Goal: Task Accomplishment & Management: Complete application form

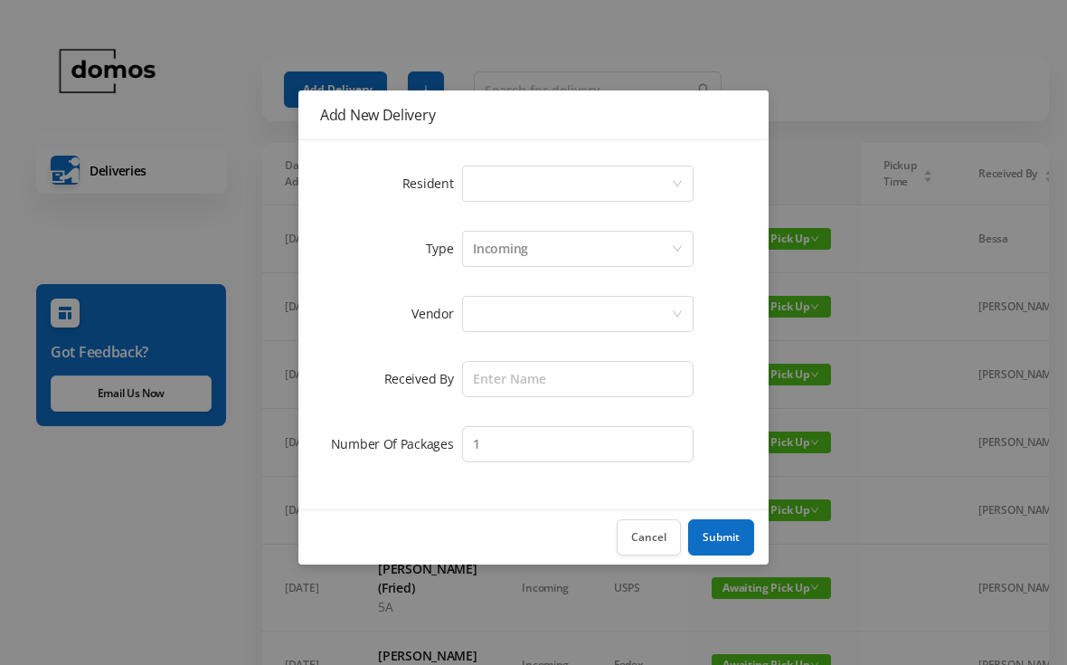
click at [575, 166] on div "Select a person" at bounding box center [572, 183] width 198 height 34
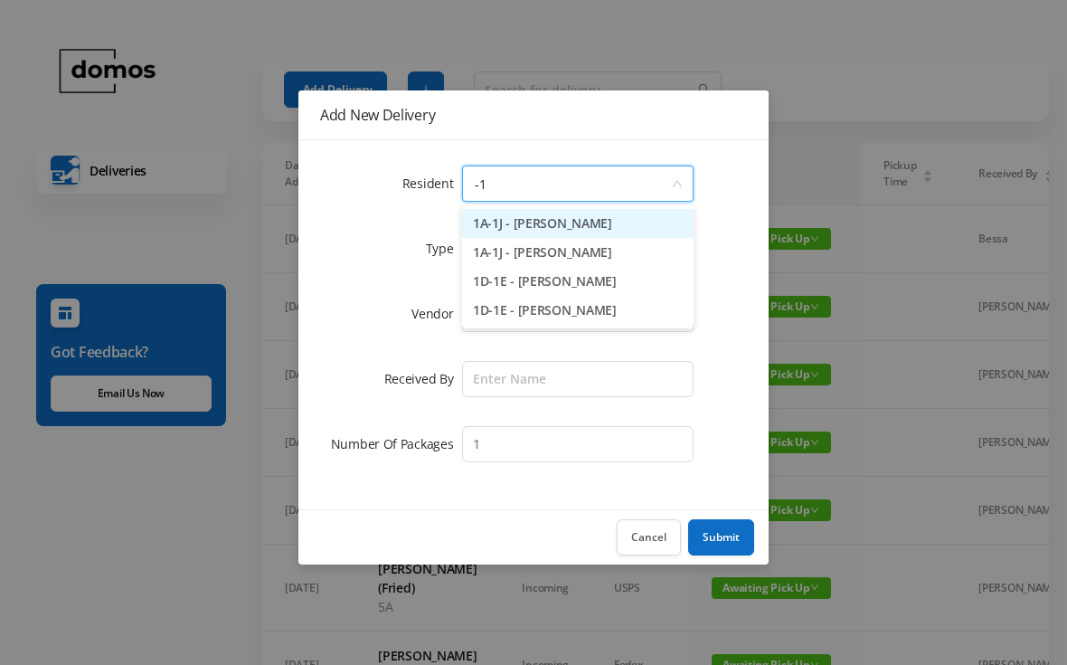
type input "-"
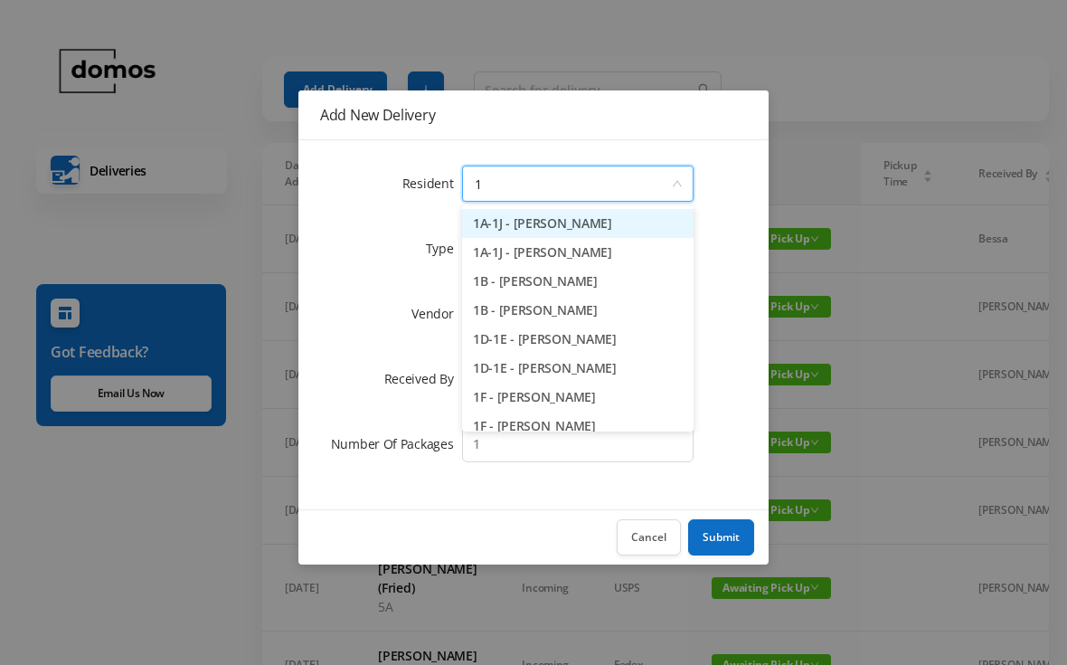
type input "1b"
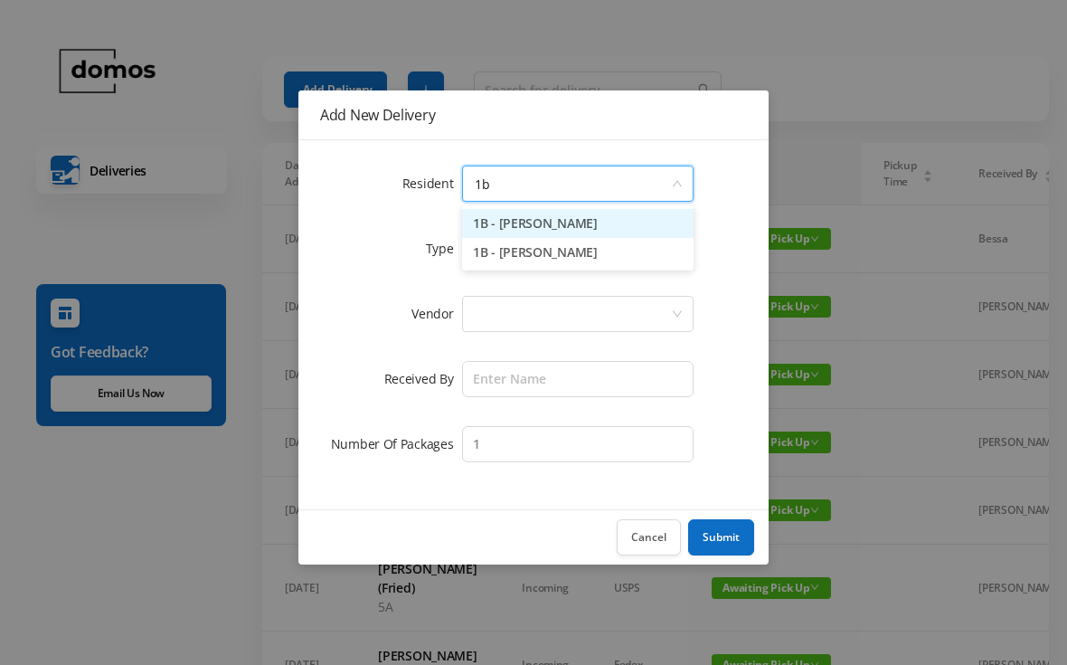
click at [546, 256] on li "1B - [PERSON_NAME]" at bounding box center [578, 252] width 232 height 29
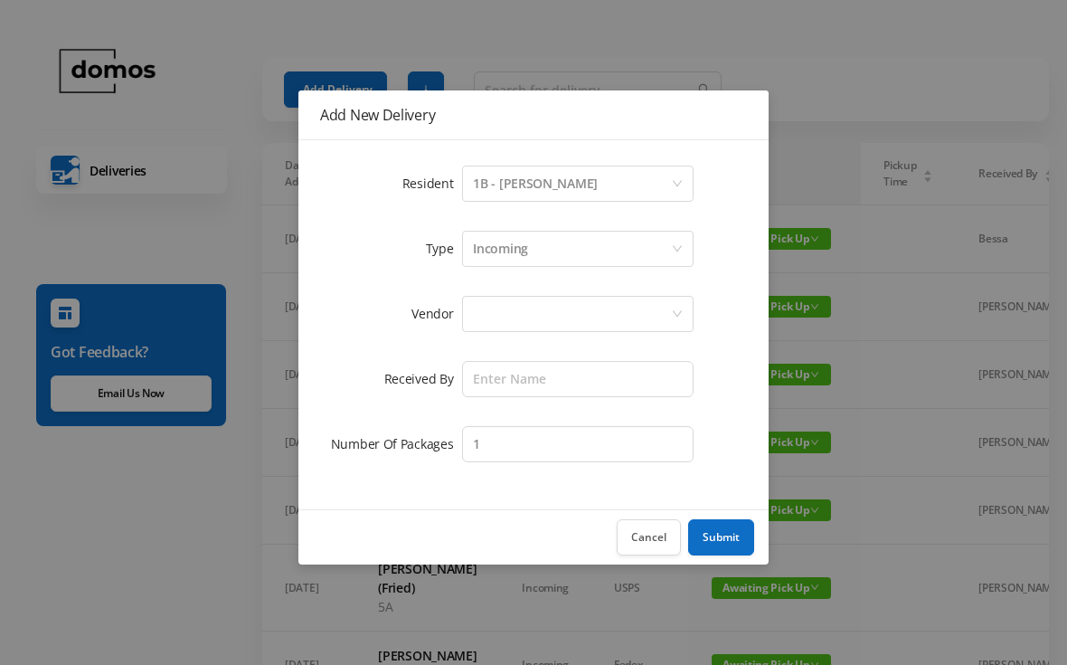
click at [558, 304] on div at bounding box center [572, 314] width 198 height 34
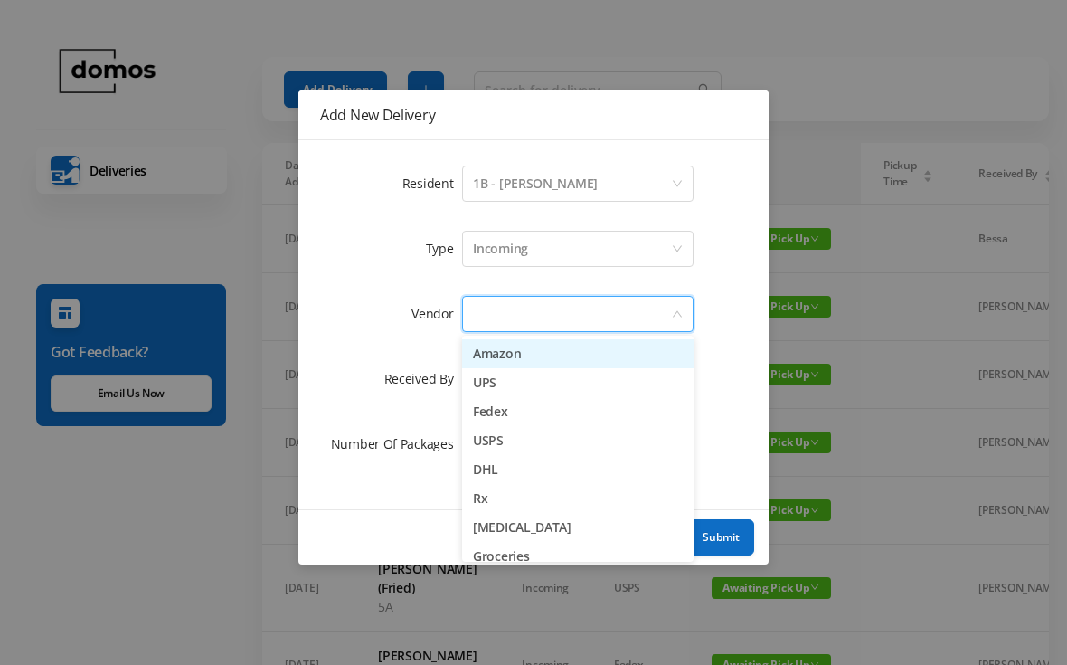
click at [494, 374] on li "UPS" at bounding box center [578, 382] width 232 height 29
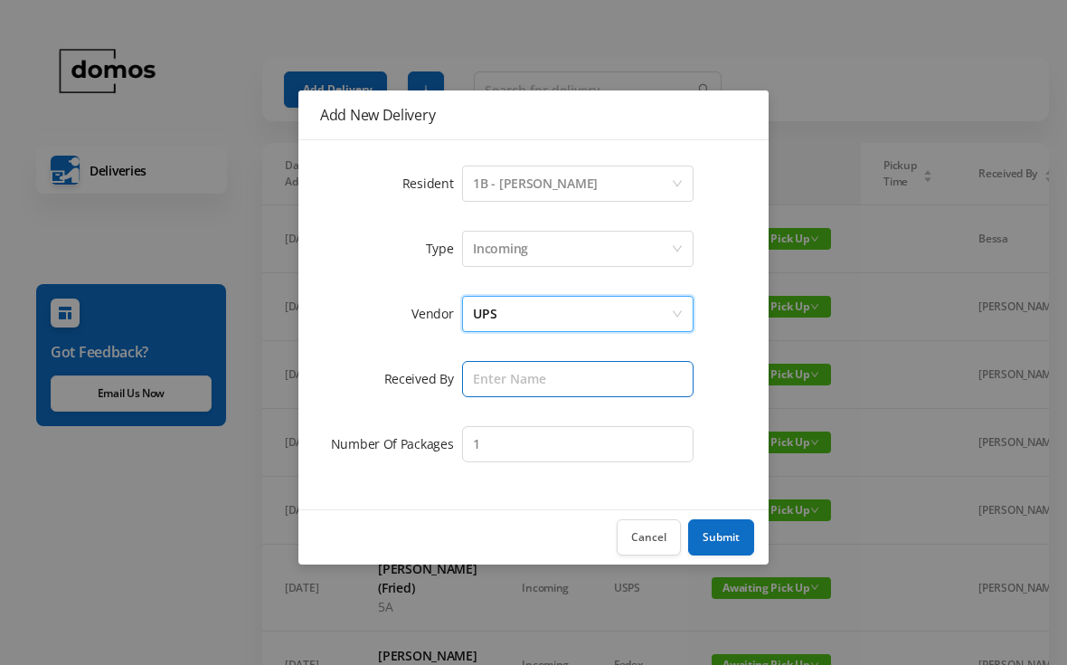
click at [521, 369] on input "text" at bounding box center [578, 379] width 232 height 36
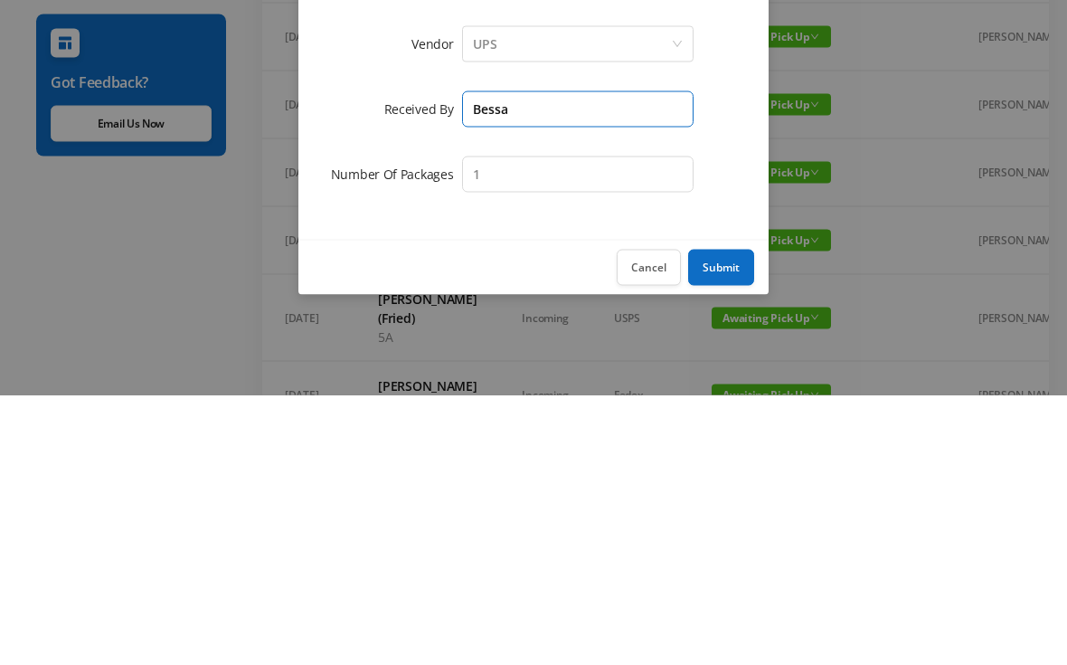
type input "Bessa"
click at [738, 519] on button "Submit" at bounding box center [721, 537] width 66 height 36
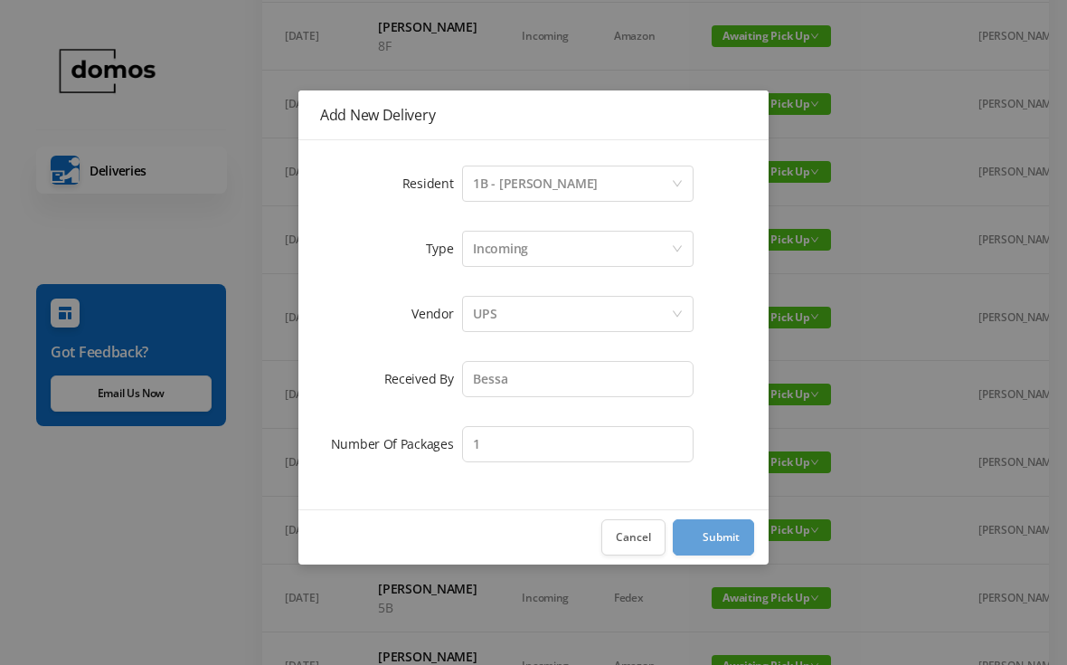
click at [521, 232] on div "Incoming" at bounding box center [500, 249] width 55 height 34
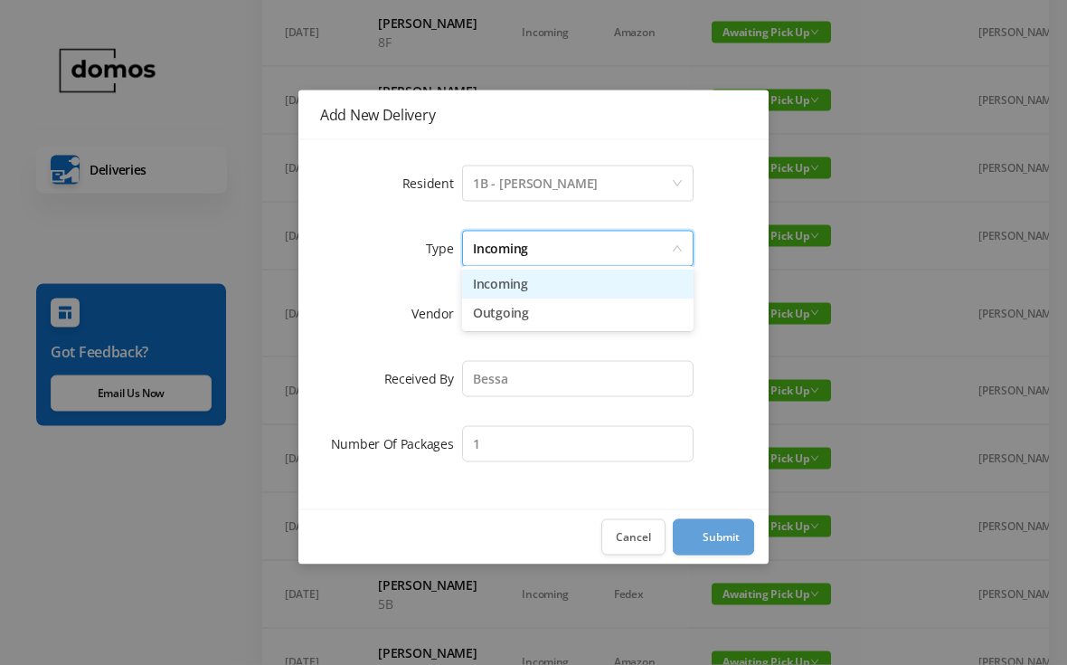
scroll to position [276, 0]
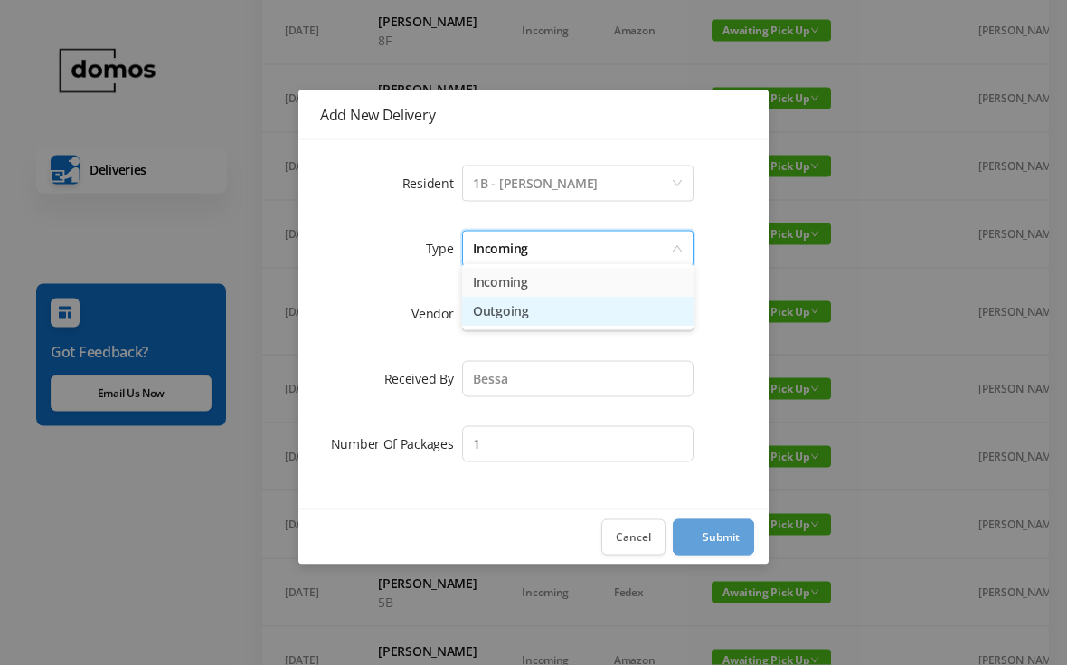
click at [510, 301] on li "Outgoing" at bounding box center [578, 312] width 232 height 29
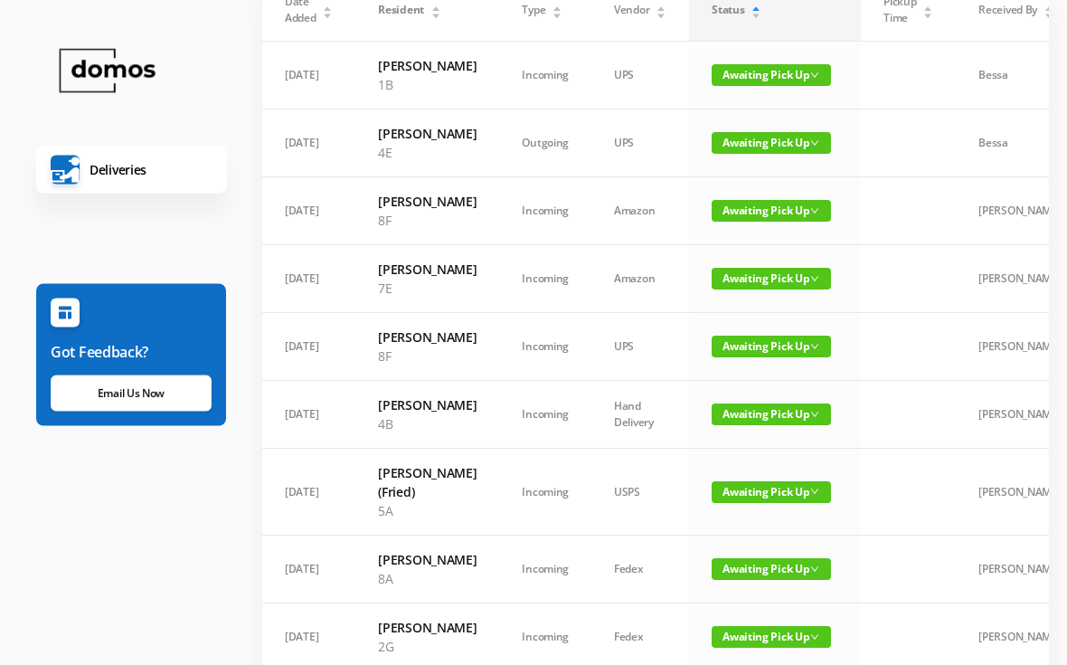
scroll to position [0, 0]
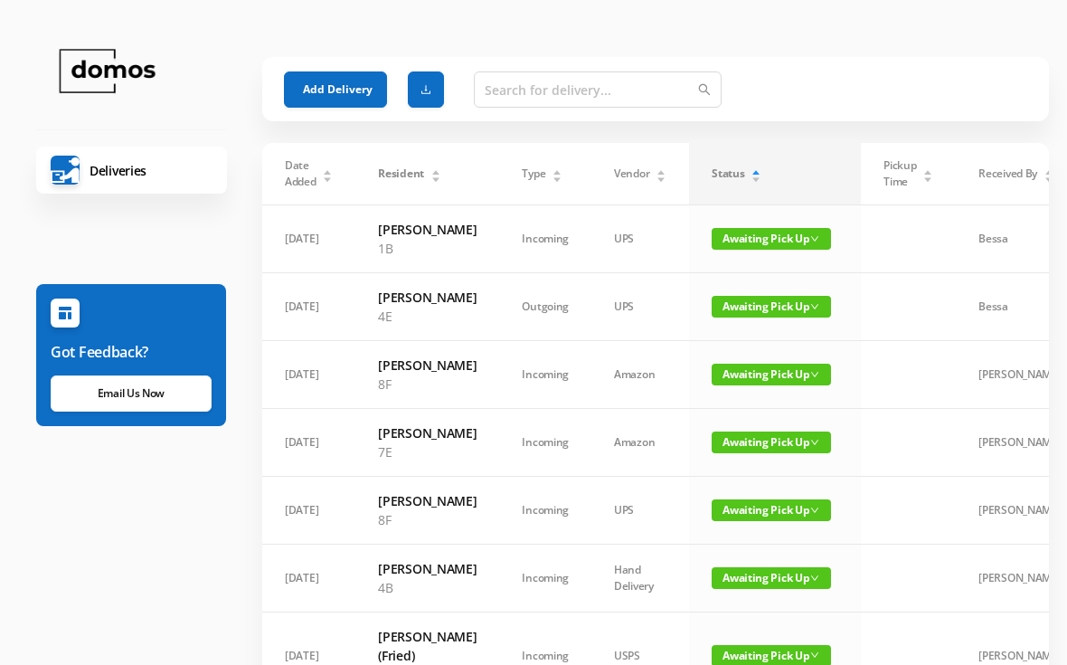
click at [761, 245] on span "Awaiting Pick Up" at bounding box center [771, 239] width 119 height 22
click at [977, 244] on td "Bessa" at bounding box center [1020, 239] width 128 height 68
click at [958, 63] on div "Add Delivery" at bounding box center [655, 89] width 743 height 65
click at [765, 238] on span "Awaiting Pick Up" at bounding box center [771, 239] width 119 height 22
click at [724, 276] on link "Awaiting Pick Up" at bounding box center [745, 281] width 118 height 29
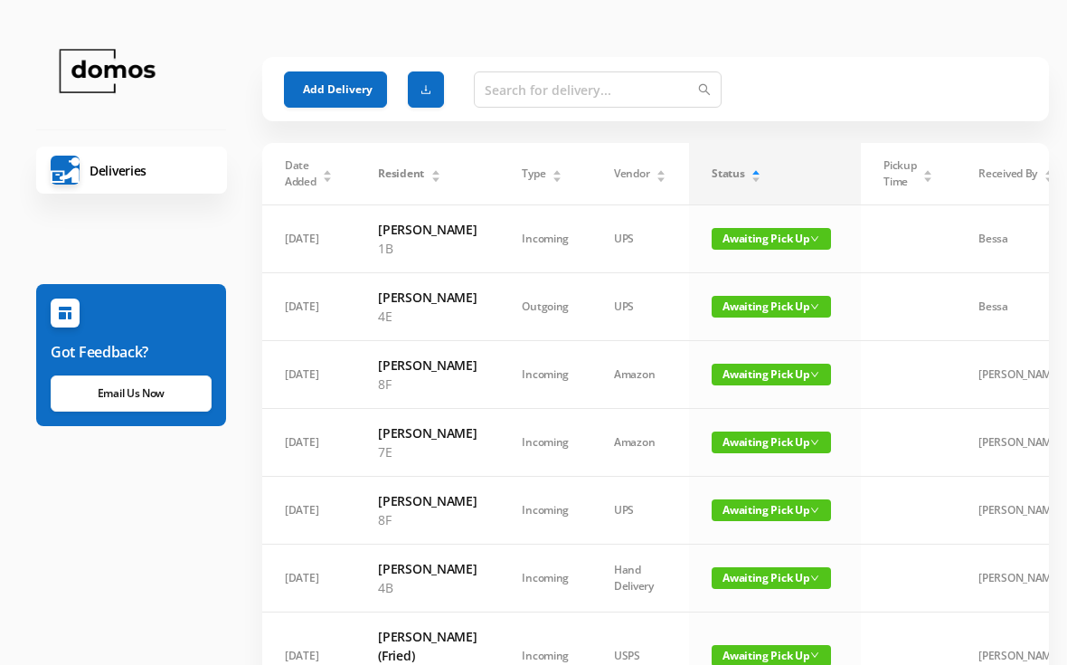
click at [734, 243] on span "Awaiting Pick Up" at bounding box center [771, 239] width 119 height 22
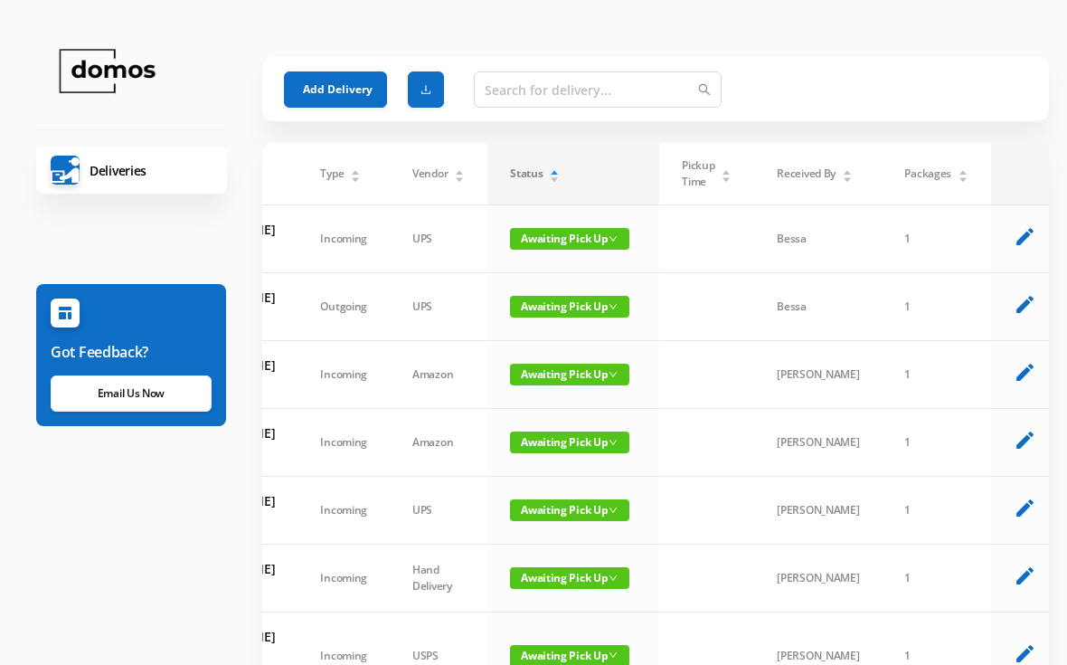
scroll to position [0, 201]
click at [1046, 243] on icon "delete" at bounding box center [1057, 236] width 23 height 23
click at [1046, 248] on icon "delete" at bounding box center [1057, 236] width 23 height 23
click at [1046, 237] on icon "delete" at bounding box center [1057, 236] width 23 height 23
click at [1015, 244] on icon "edit" at bounding box center [1026, 236] width 23 height 23
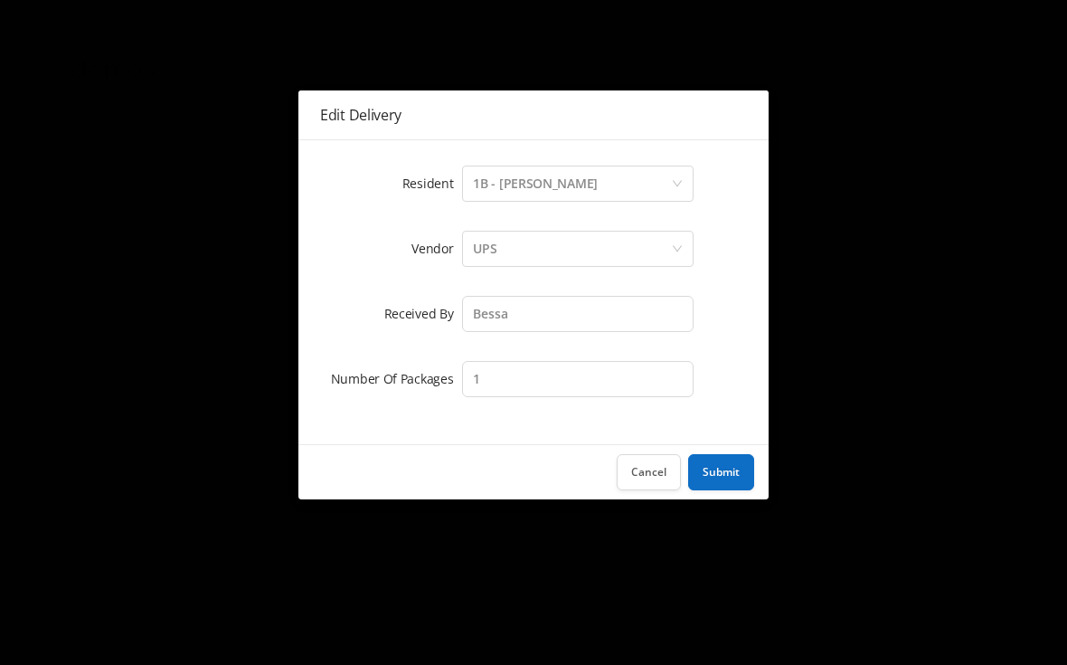
click at [653, 469] on button "Cancel" at bounding box center [649, 472] width 64 height 36
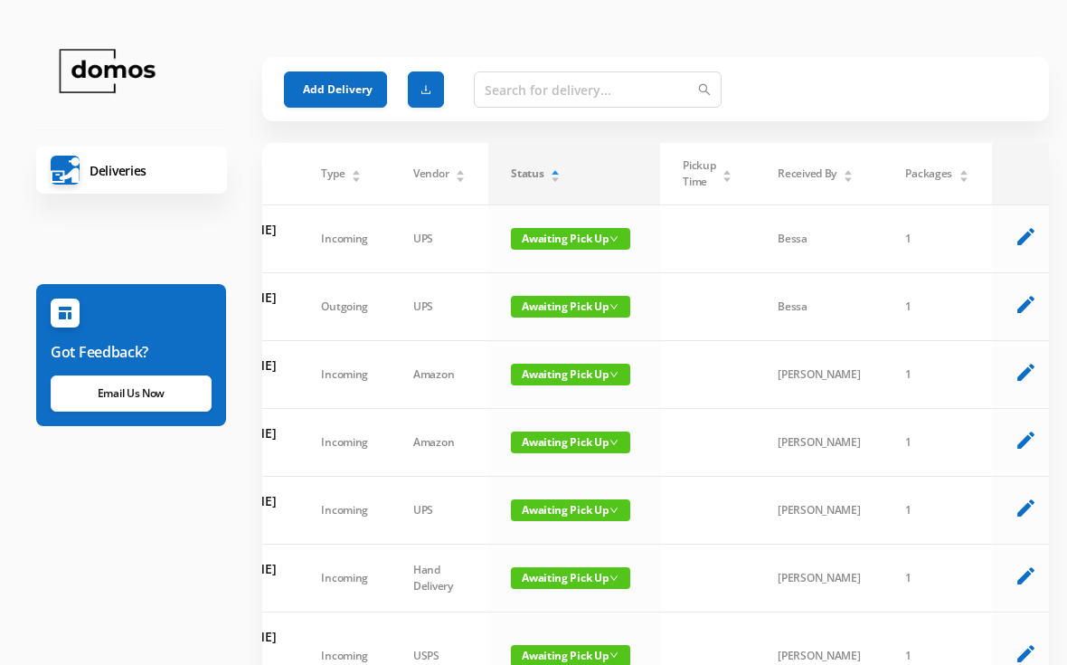
click at [1015, 247] on icon "edit" at bounding box center [1026, 236] width 23 height 23
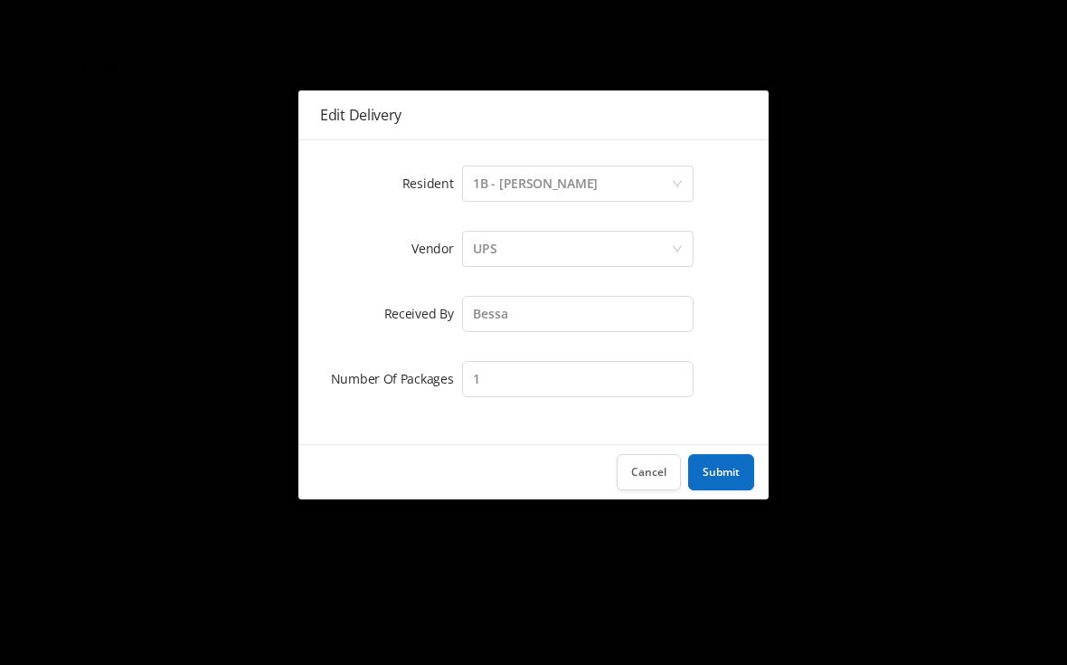
click at [736, 461] on button "Submit" at bounding box center [721, 472] width 66 height 36
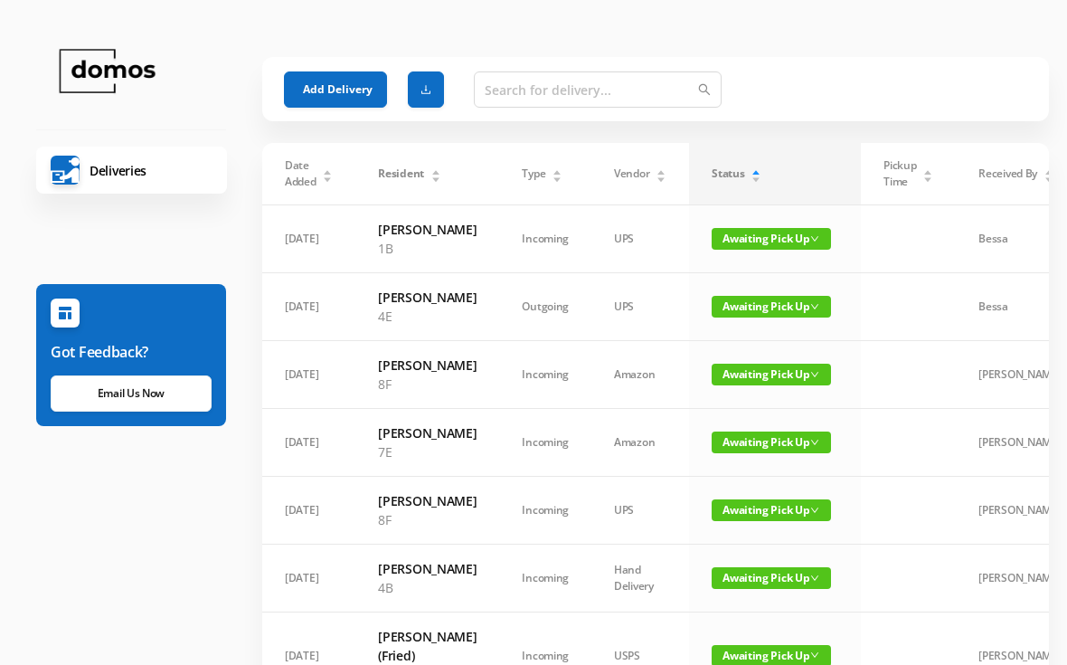
scroll to position [0, 0]
click at [760, 242] on span "Awaiting Pick Up" at bounding box center [771, 239] width 119 height 22
click at [745, 313] on link "Picked Up" at bounding box center [745, 312] width 118 height 29
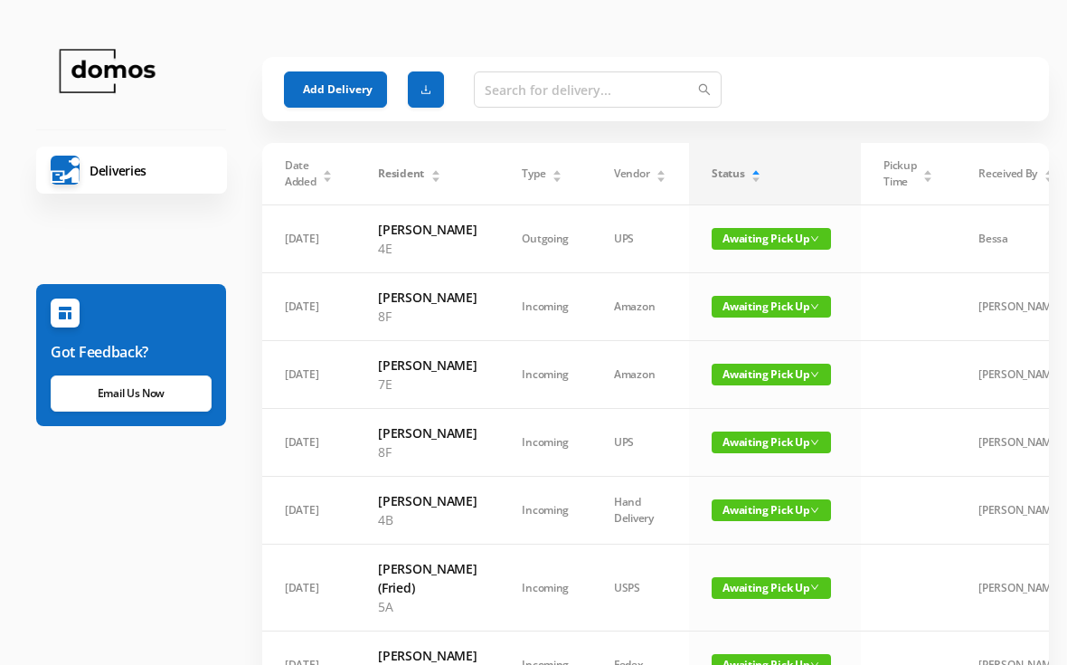
click at [337, 85] on button "Add Delivery" at bounding box center [335, 89] width 103 height 36
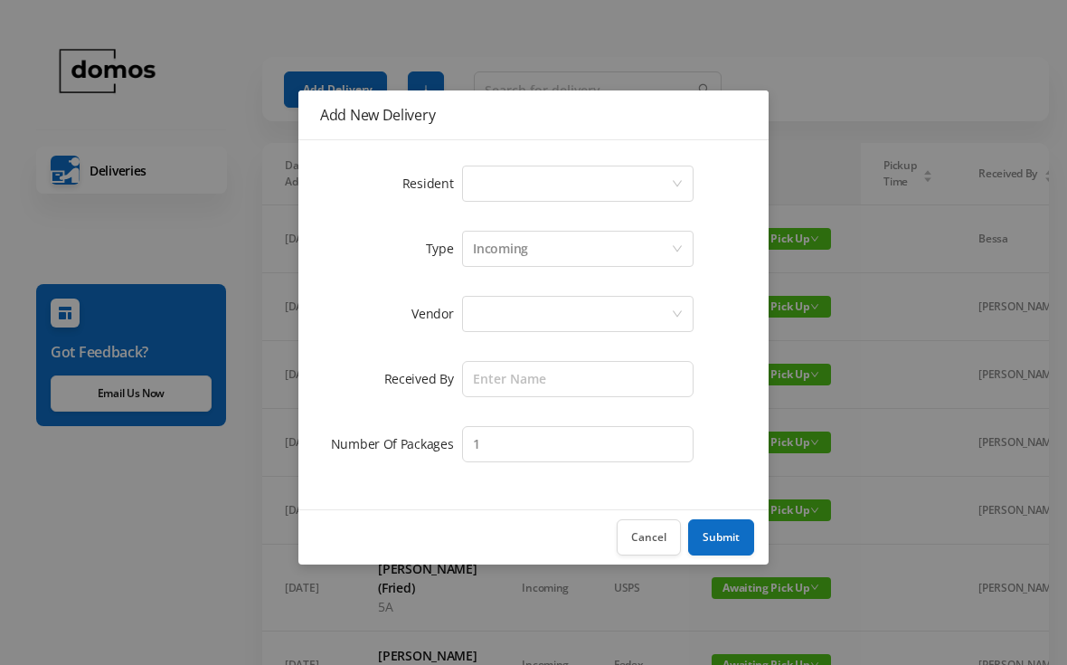
click at [568, 179] on div "Select a person" at bounding box center [572, 183] width 198 height 34
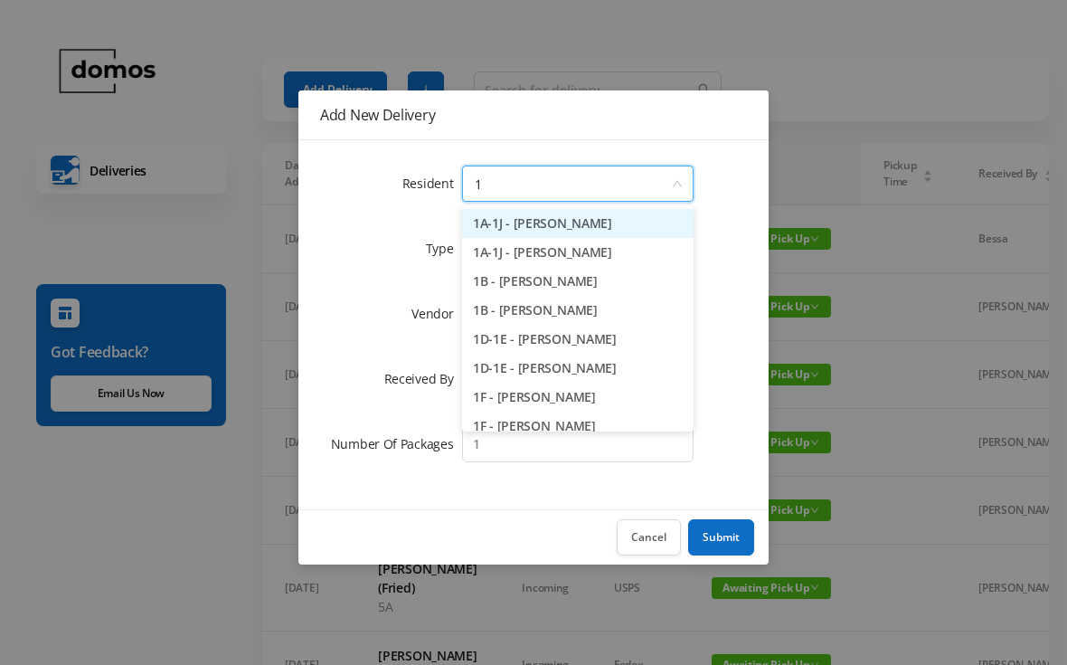
type input "1b"
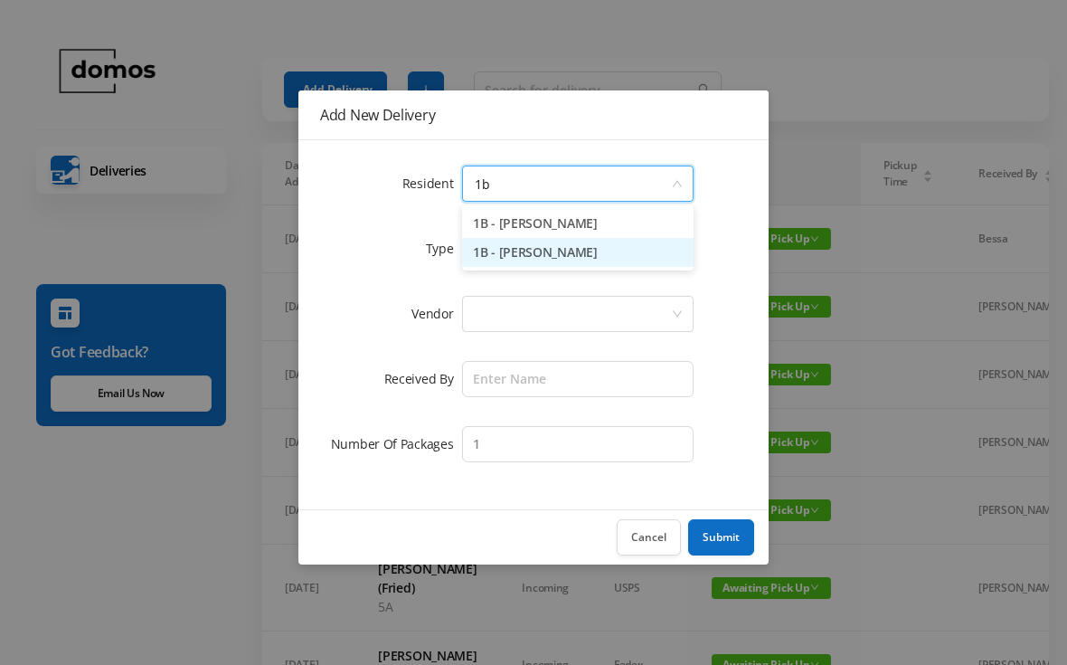
click at [570, 253] on li "1B - [PERSON_NAME]" at bounding box center [578, 252] width 232 height 29
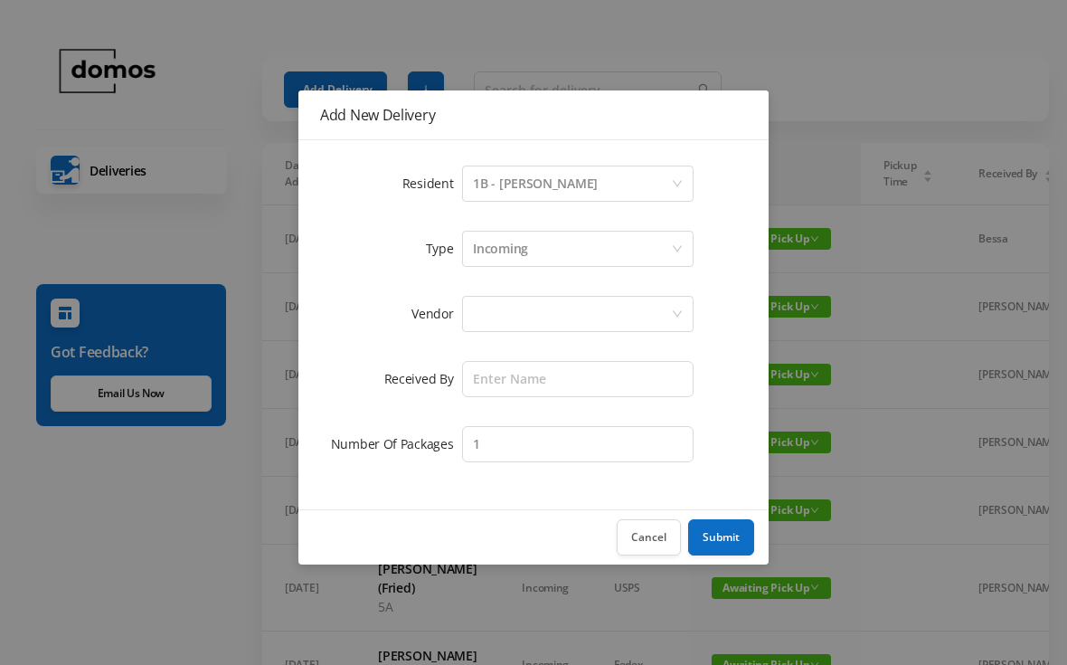
click at [574, 310] on div at bounding box center [572, 314] width 198 height 34
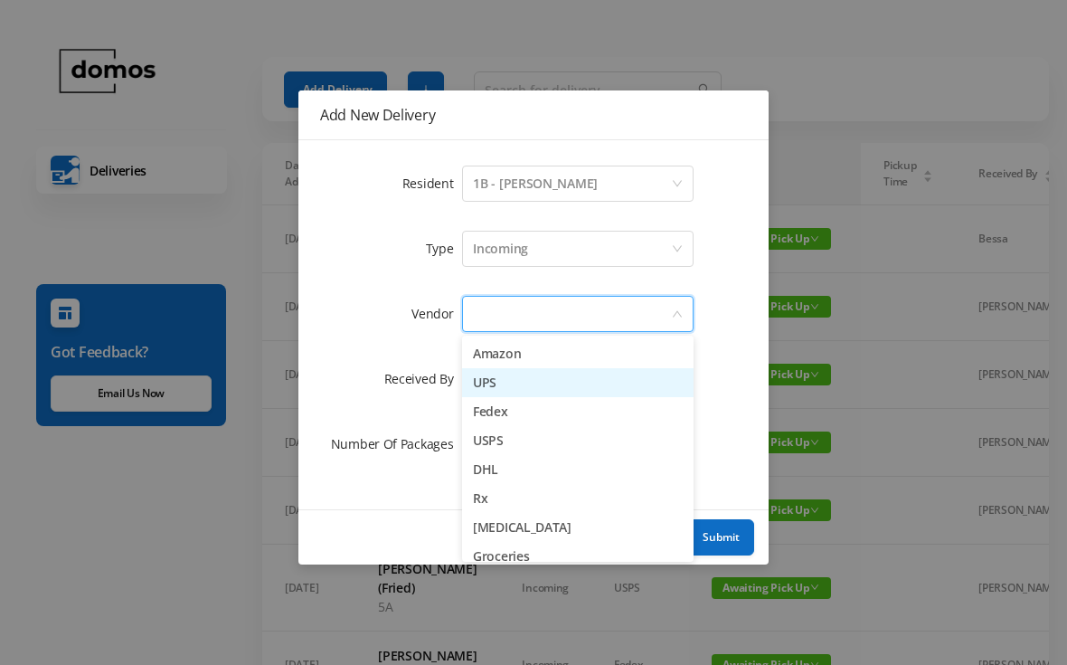
click at [506, 382] on li "UPS" at bounding box center [578, 382] width 232 height 29
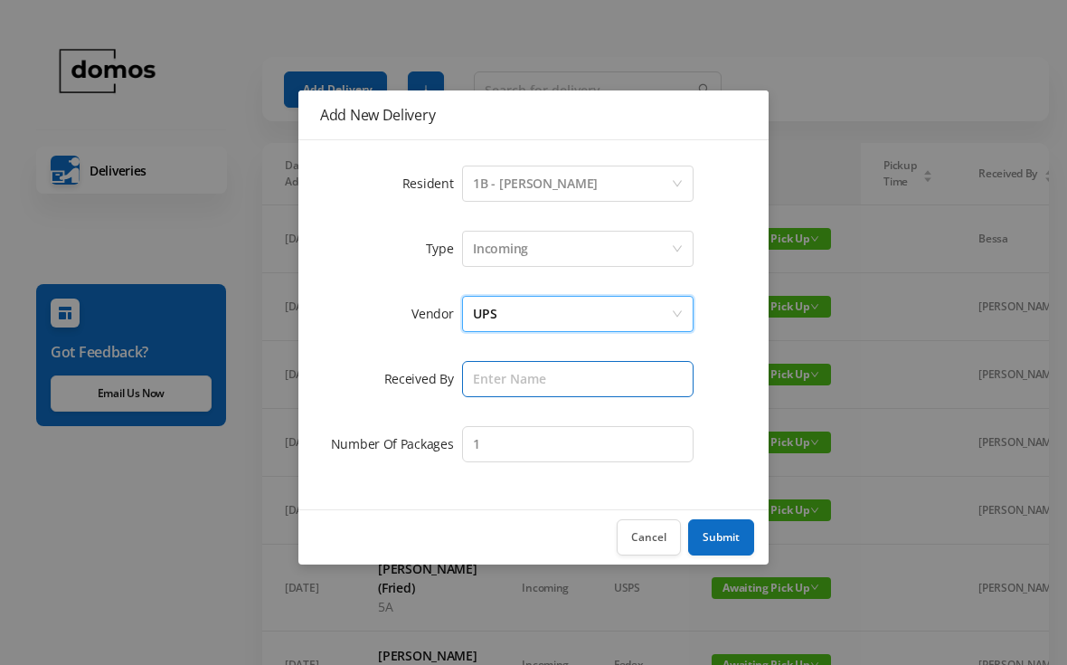
click at [565, 377] on input "text" at bounding box center [578, 379] width 232 height 36
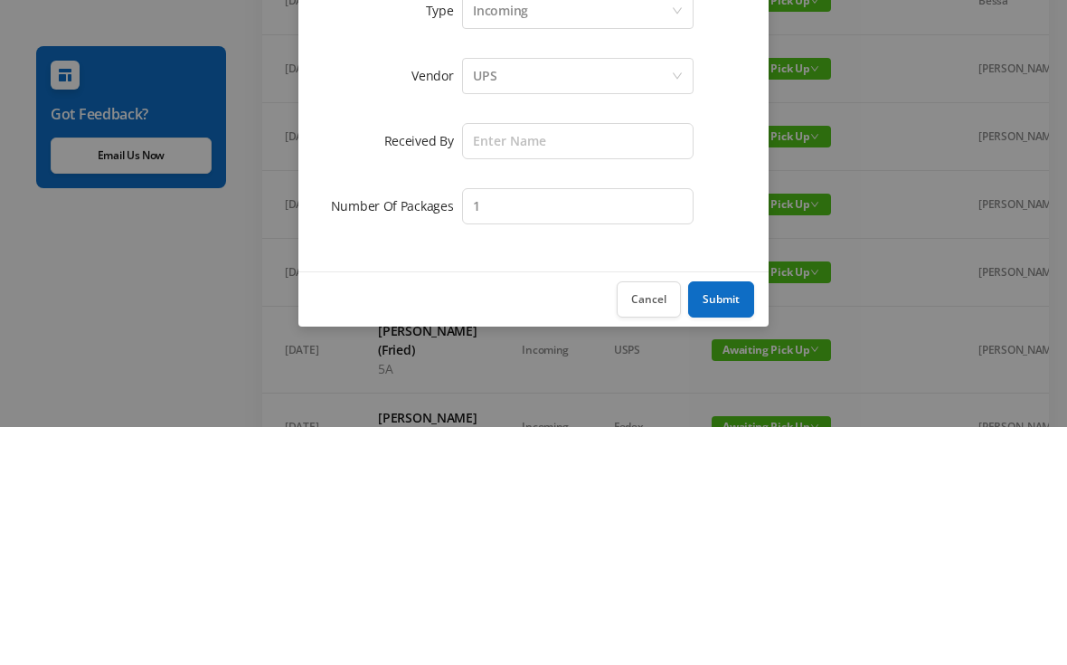
click at [573, 232] on div "Incoming" at bounding box center [572, 249] width 198 height 34
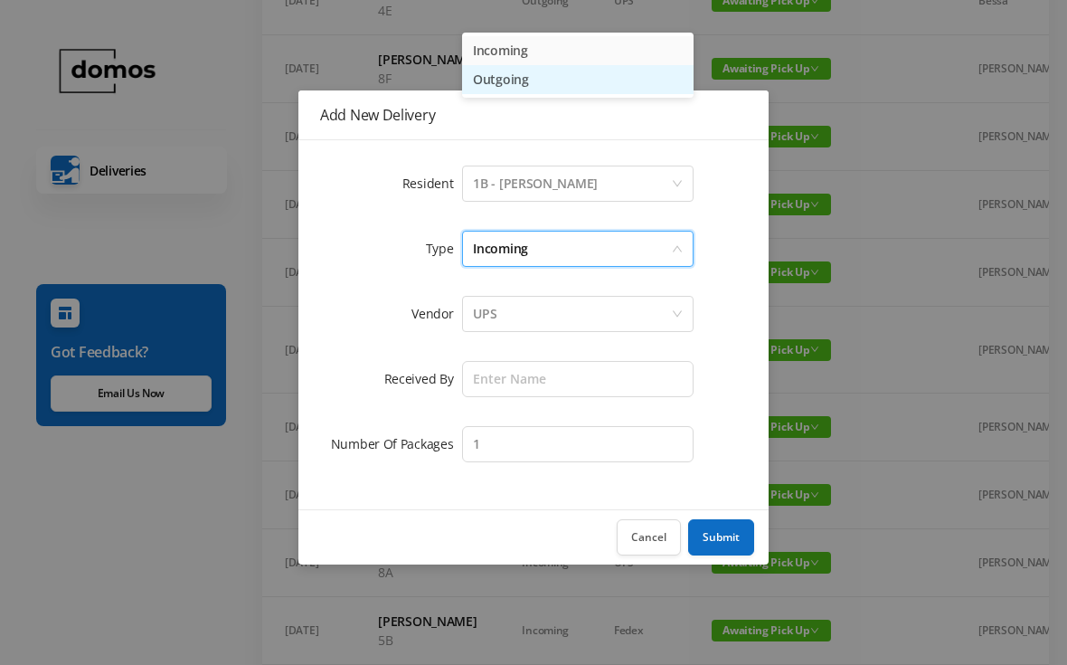
click at [541, 83] on li "Outgoing" at bounding box center [578, 79] width 232 height 29
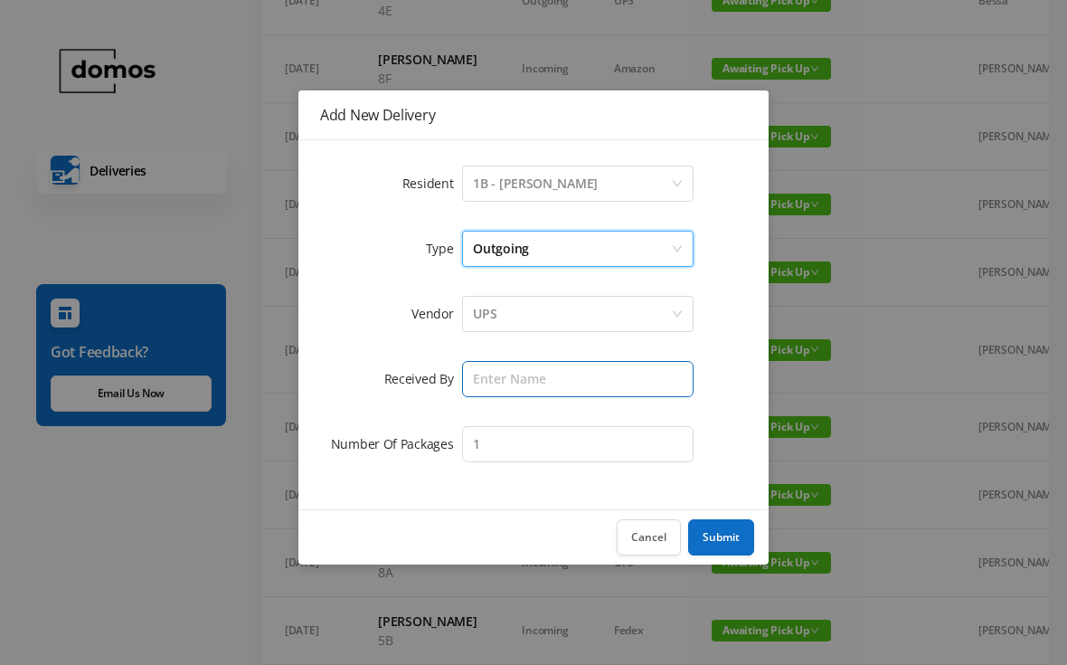
click at [581, 371] on input "text" at bounding box center [578, 379] width 232 height 36
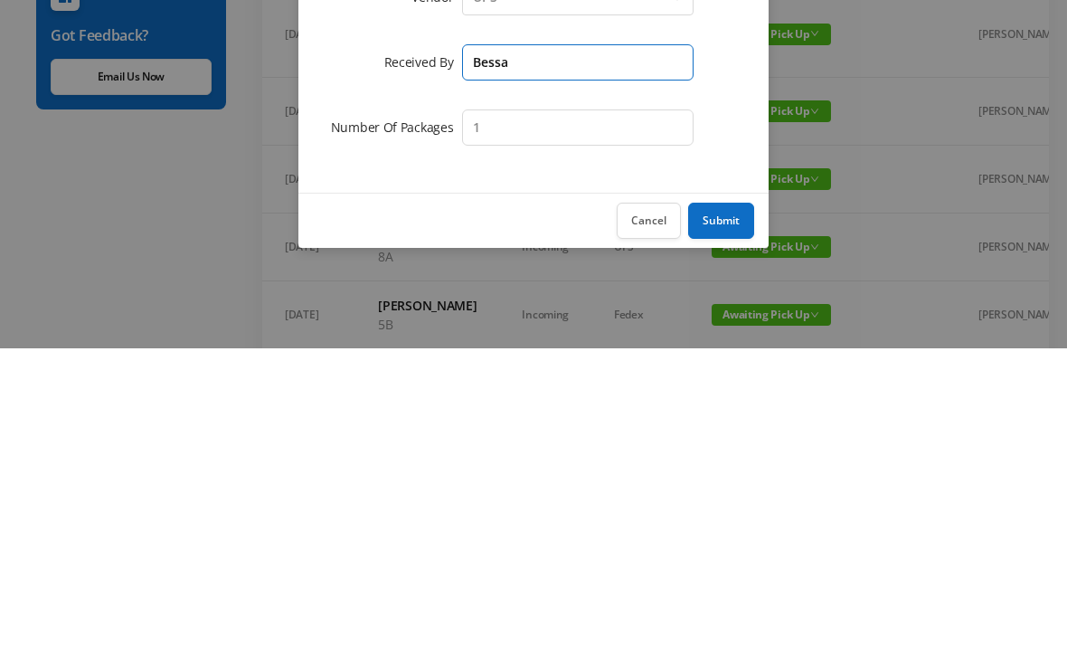
type input "Bessa"
click at [727, 519] on button "Submit" at bounding box center [721, 537] width 66 height 36
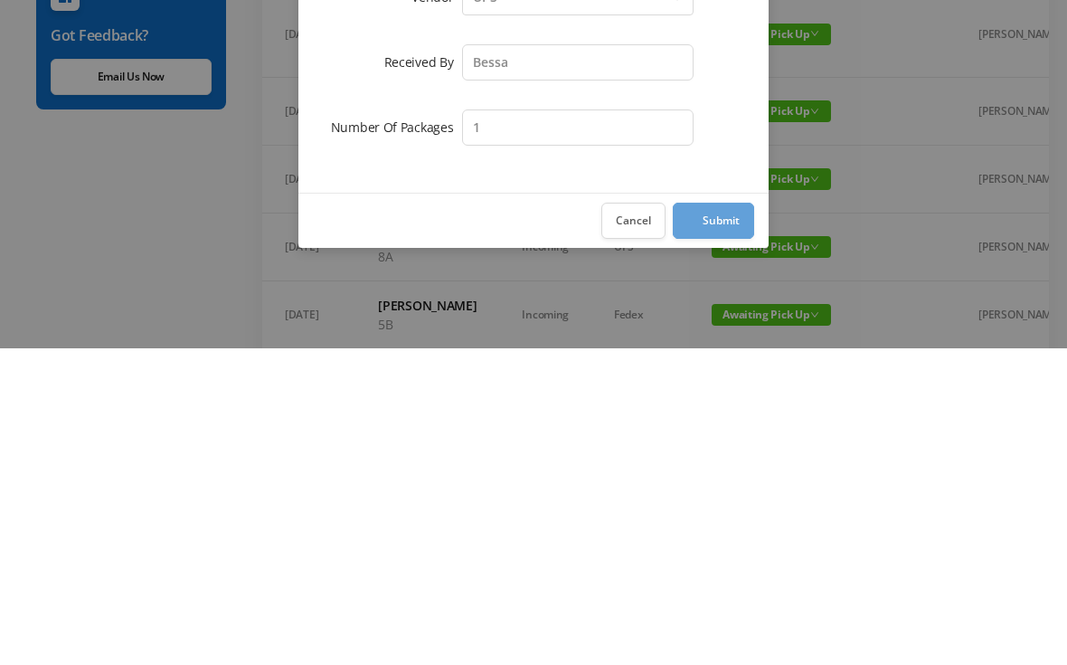
scroll to position [554, 0]
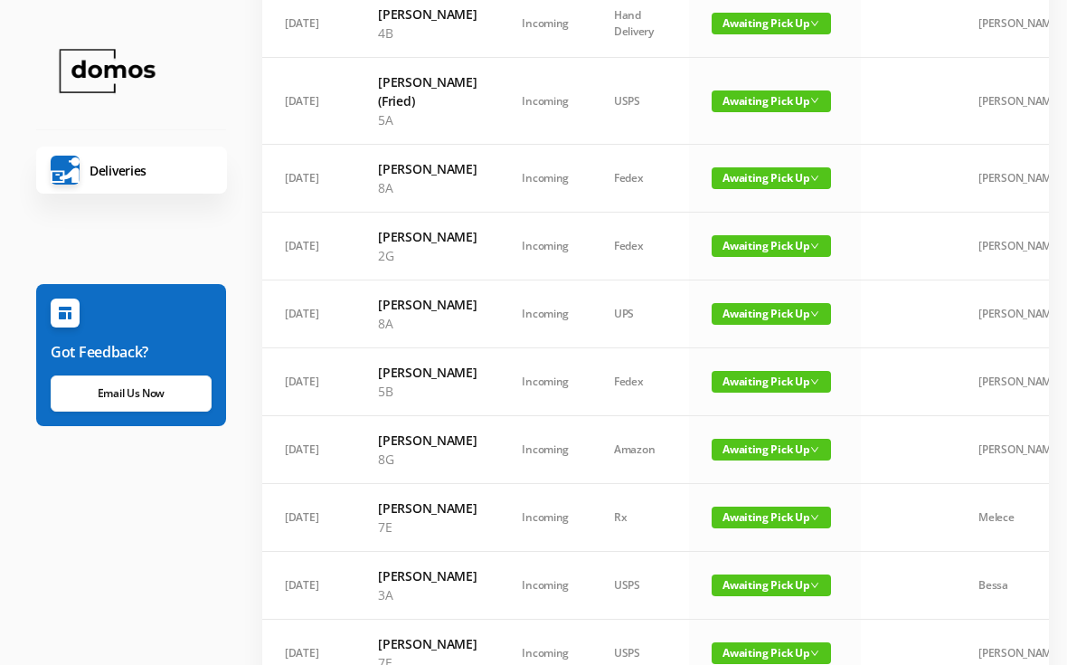
click at [736, 109] on link "Picked Up" at bounding box center [745, 104] width 118 height 29
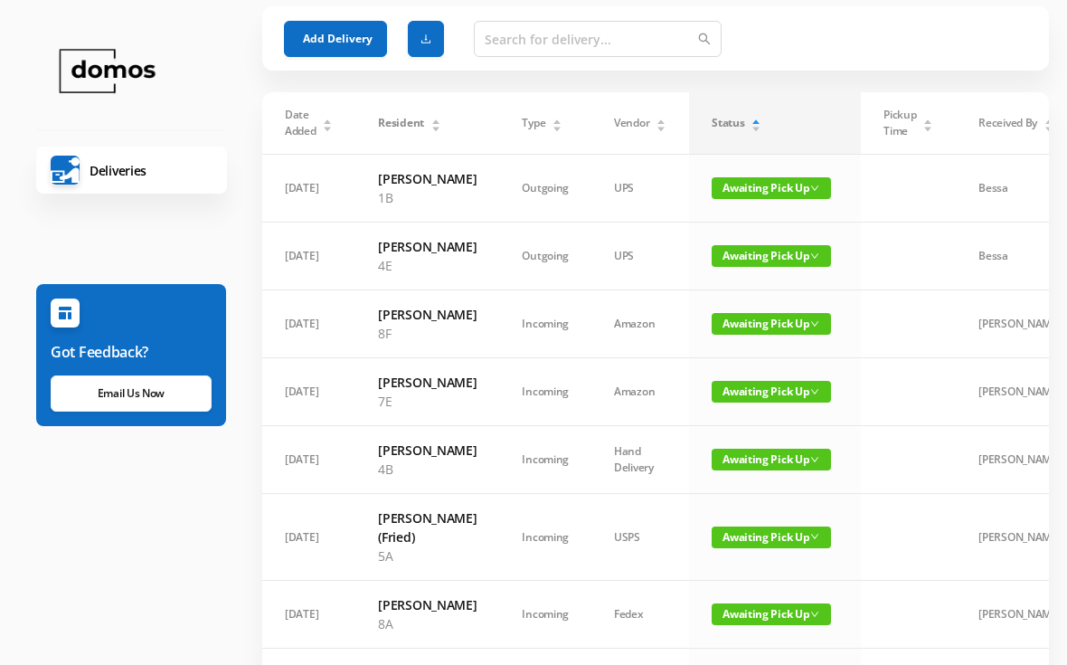
scroll to position [50, 0]
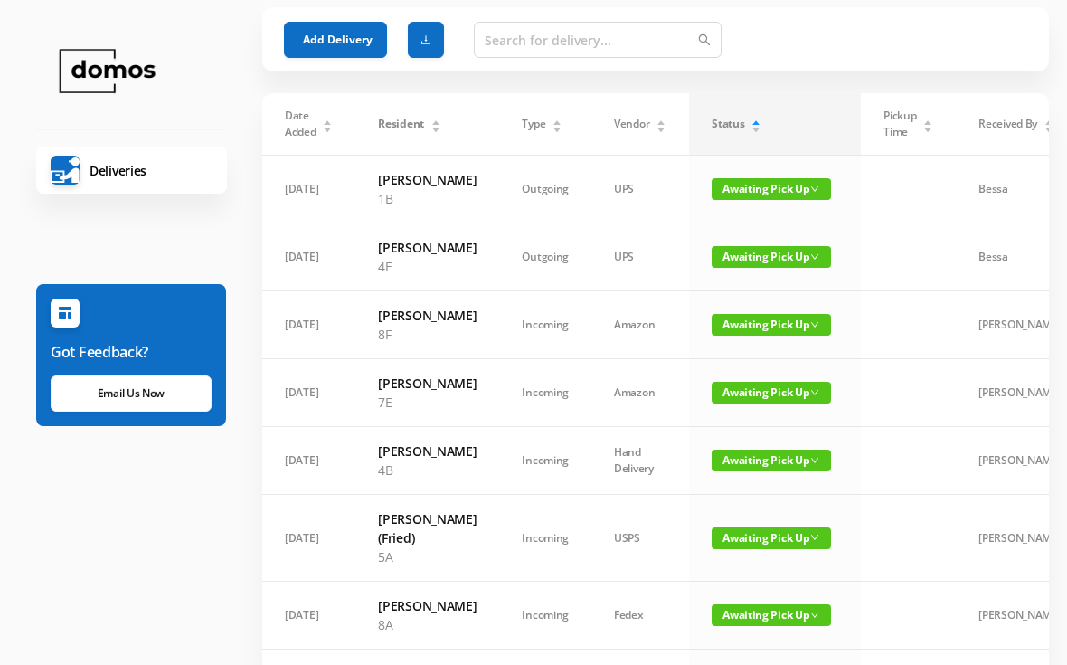
click at [712, 336] on span "Awaiting Pick Up" at bounding box center [771, 325] width 119 height 22
click at [716, 428] on link "Picked Up" at bounding box center [745, 435] width 118 height 29
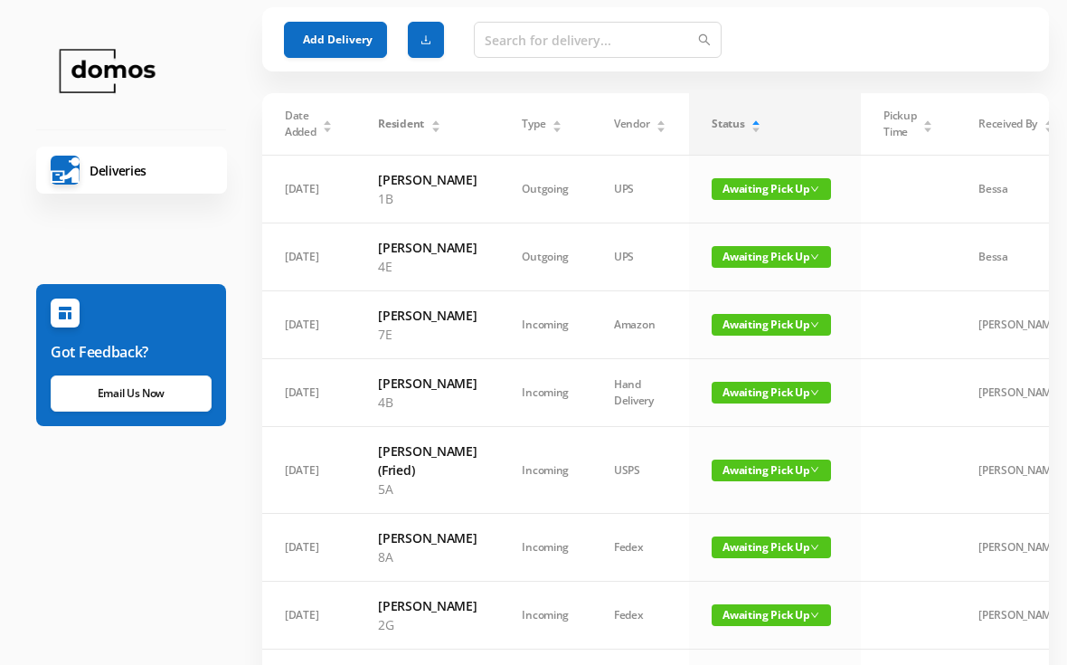
click at [731, 336] on span "Awaiting Pick Up" at bounding box center [771, 325] width 119 height 22
click at [733, 440] on link "Picked Up" at bounding box center [745, 435] width 118 height 29
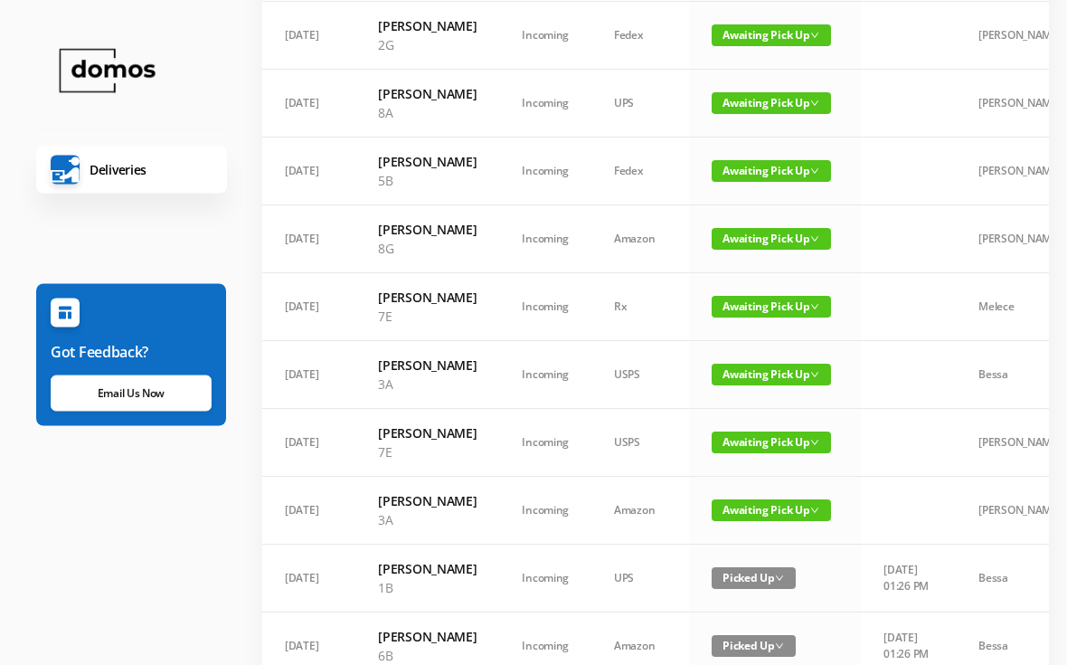
scroll to position [562, 0]
click at [739, 317] on span "Awaiting Pick Up" at bounding box center [771, 307] width 119 height 22
click at [728, 526] on link "Picked Up" at bounding box center [745, 531] width 118 height 29
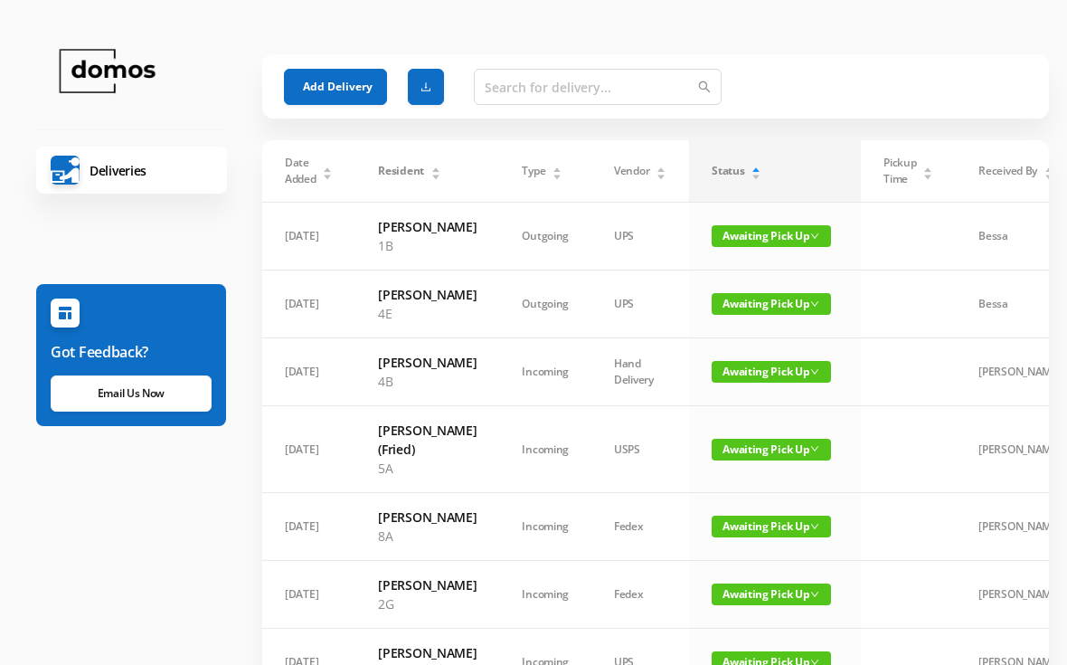
scroll to position [0, 0]
